Goal: Contribute content: Add original content to the website for others to see

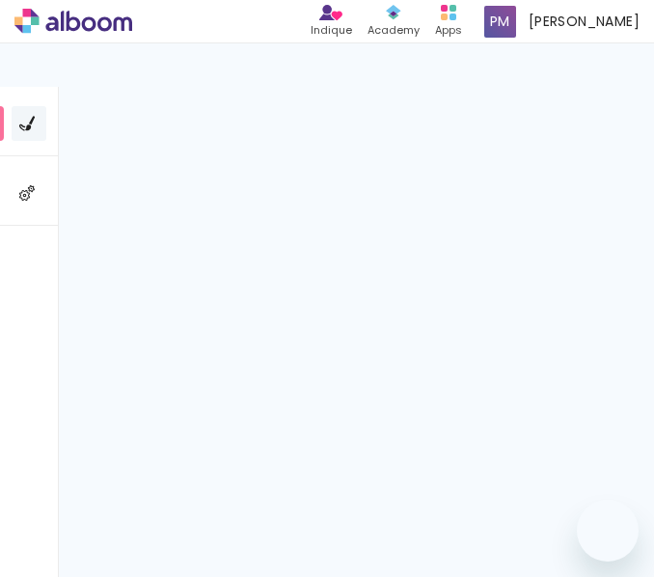
click at [155, 388] on link "Criado em [DATE]" at bounding box center [173, 516] width 133 height 452
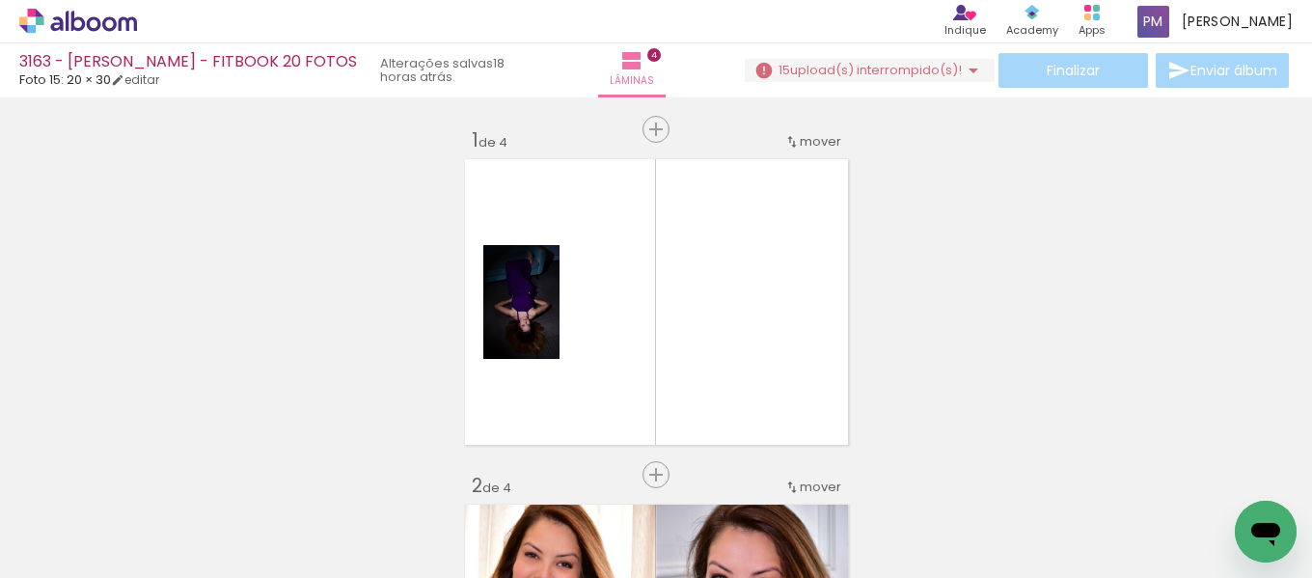
click at [92, 545] on span "Adicionar Fotos" at bounding box center [69, 551] width 58 height 21
click at [0, 0] on input "file" at bounding box center [0, 0] width 0 height 0
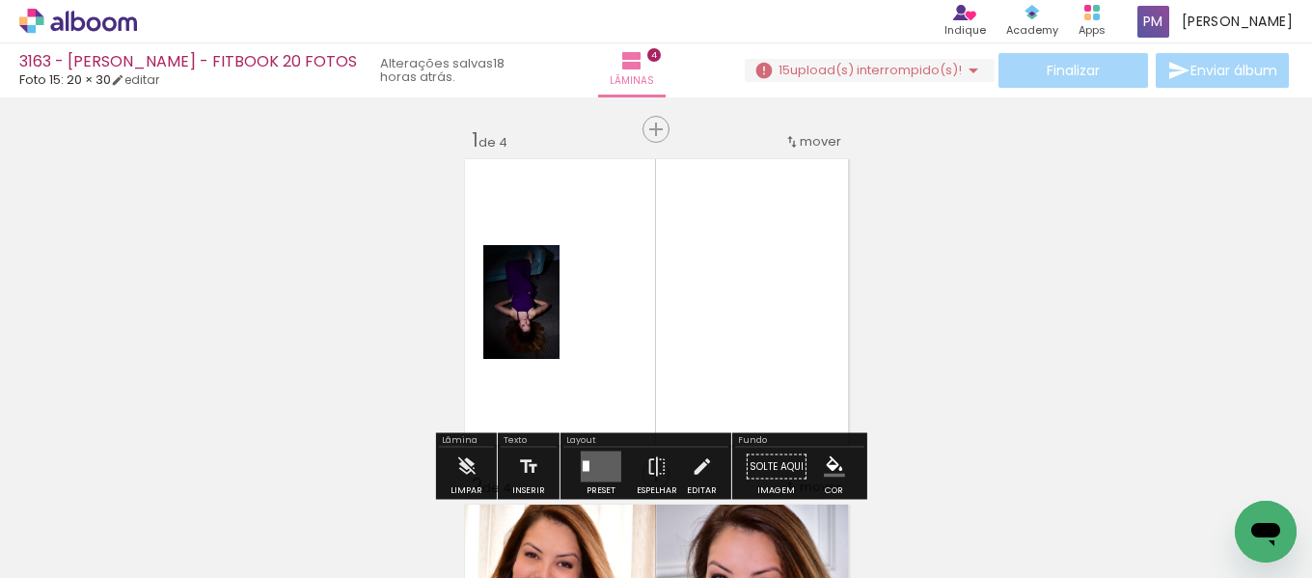
click at [58, 546] on span "Adicionar Fotos" at bounding box center [69, 551] width 58 height 21
click at [0, 0] on input "file" at bounding box center [0, 0] width 0 height 0
click at [653, 73] on span "upload(s) interrompido(s)!" at bounding box center [876, 70] width 172 height 18
